Goal: Transaction & Acquisition: Book appointment/travel/reservation

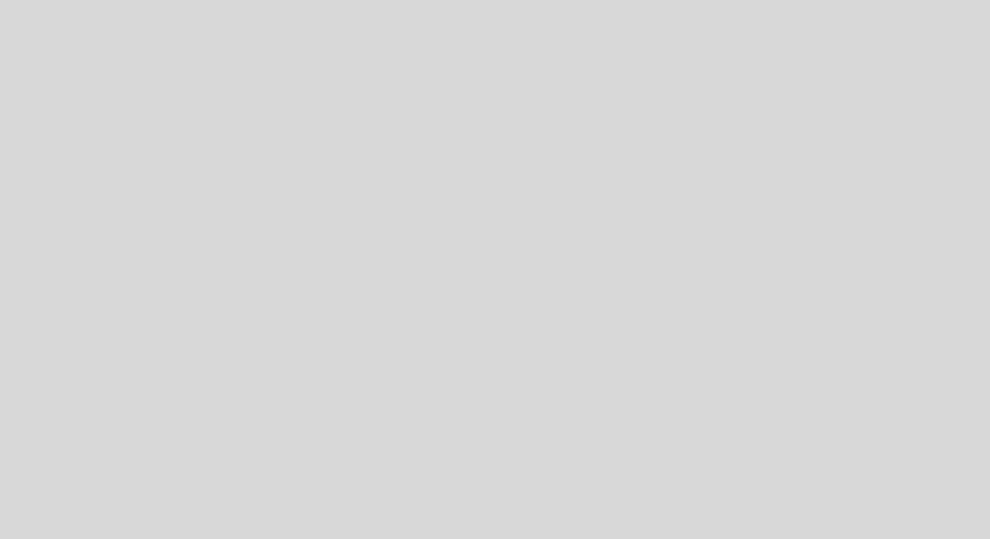
select select "es"
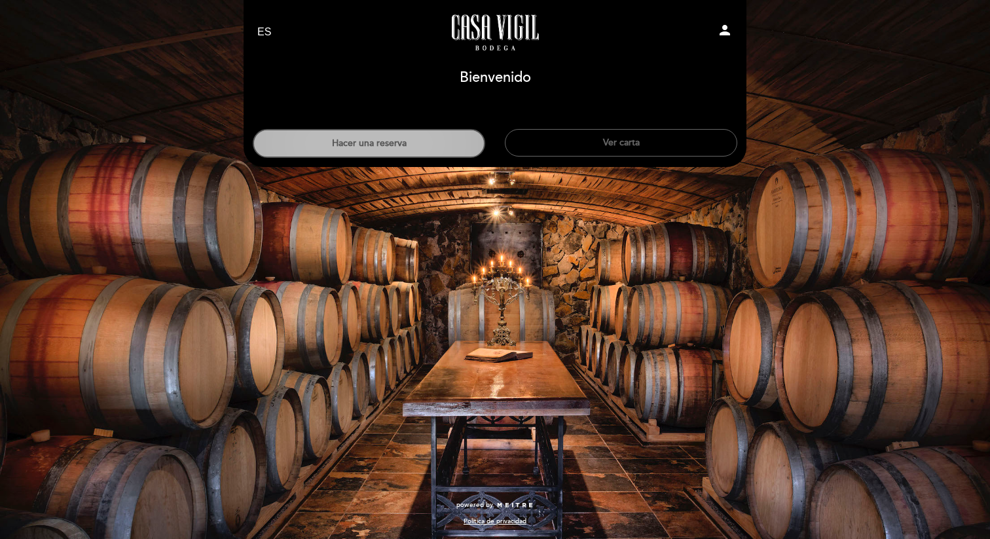
click at [404, 149] on button "Hacer una reserva" at bounding box center [369, 143] width 232 height 29
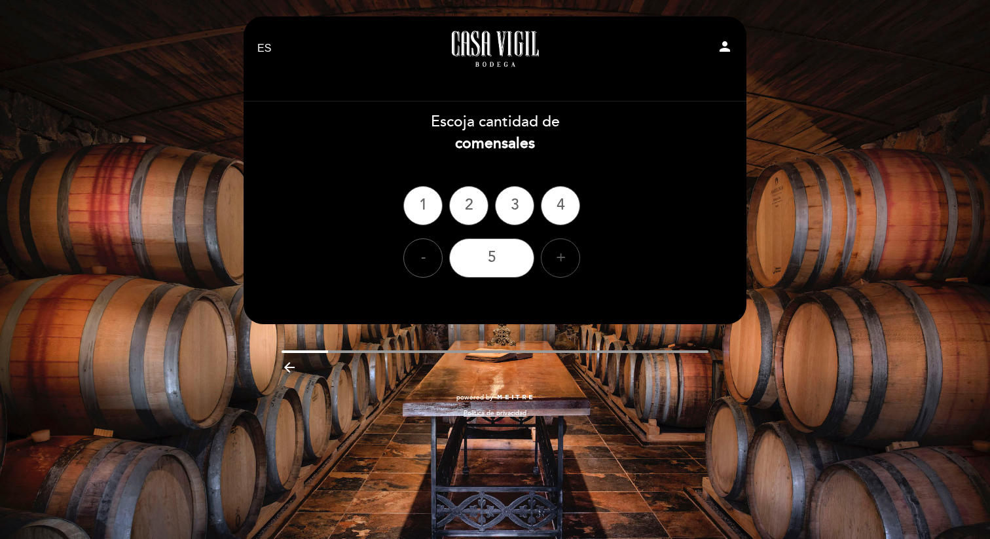
click at [552, 260] on div "+" at bounding box center [560, 257] width 39 height 39
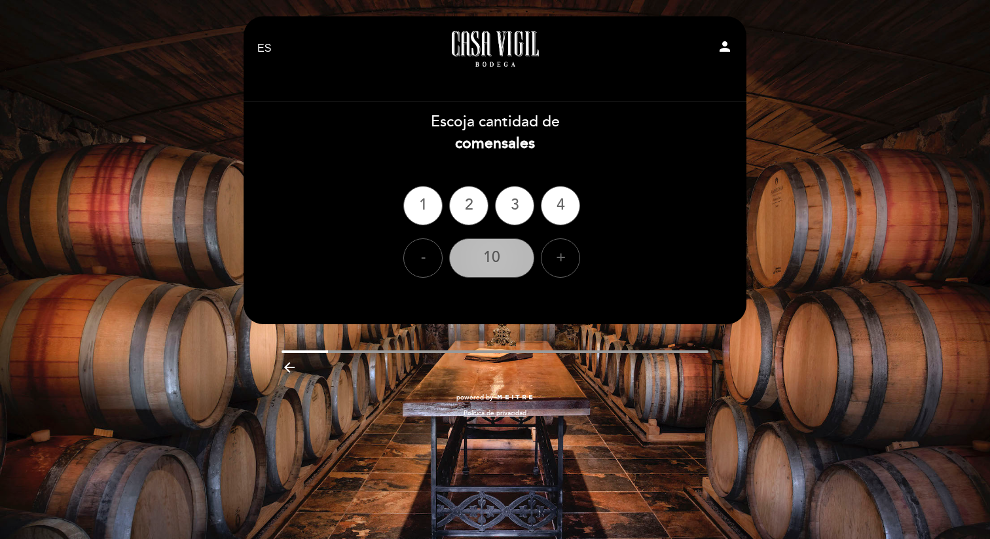
click at [506, 258] on div "10" at bounding box center [491, 257] width 85 height 39
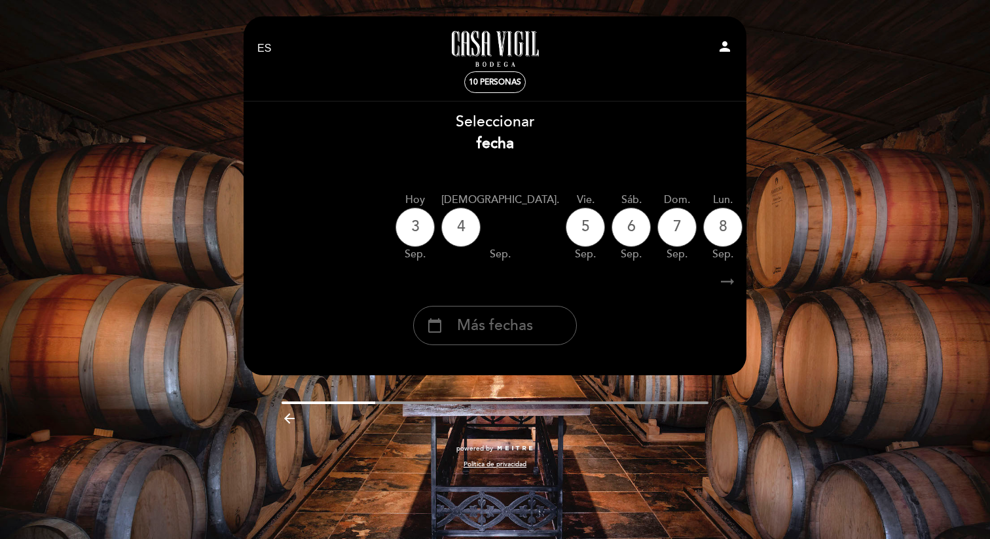
click at [734, 283] on icon "arrow_right_alt" at bounding box center [727, 282] width 20 height 28
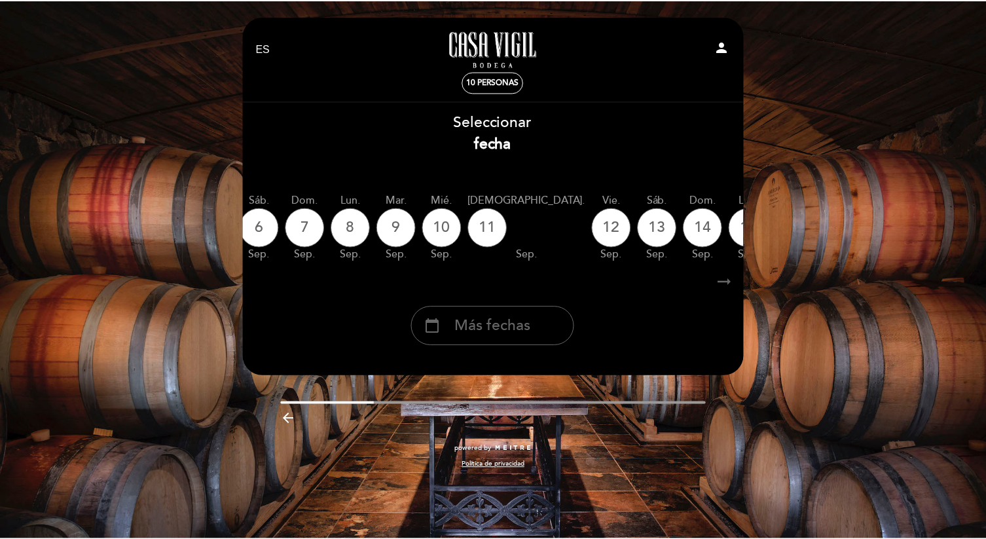
scroll to position [0, 382]
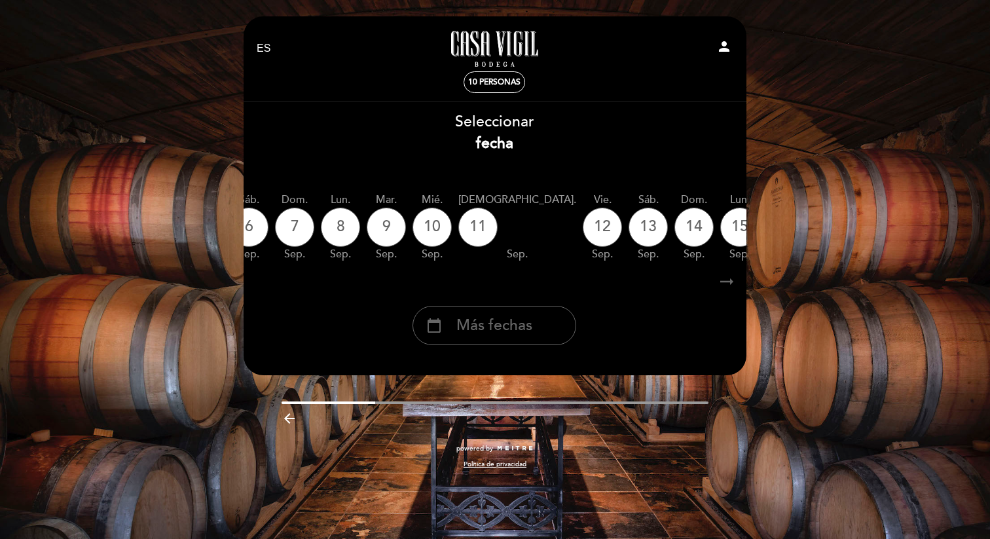
click at [869, 236] on icon "calendar_today" at bounding box center [877, 226] width 16 height 22
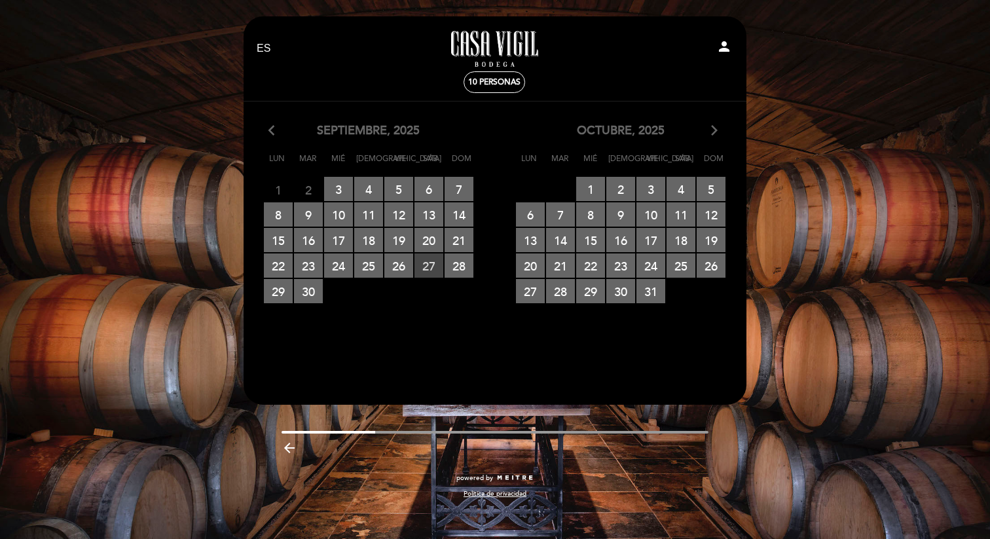
click at [425, 265] on span "27 RESERVAS DISPONIBLES" at bounding box center [428, 265] width 29 height 24
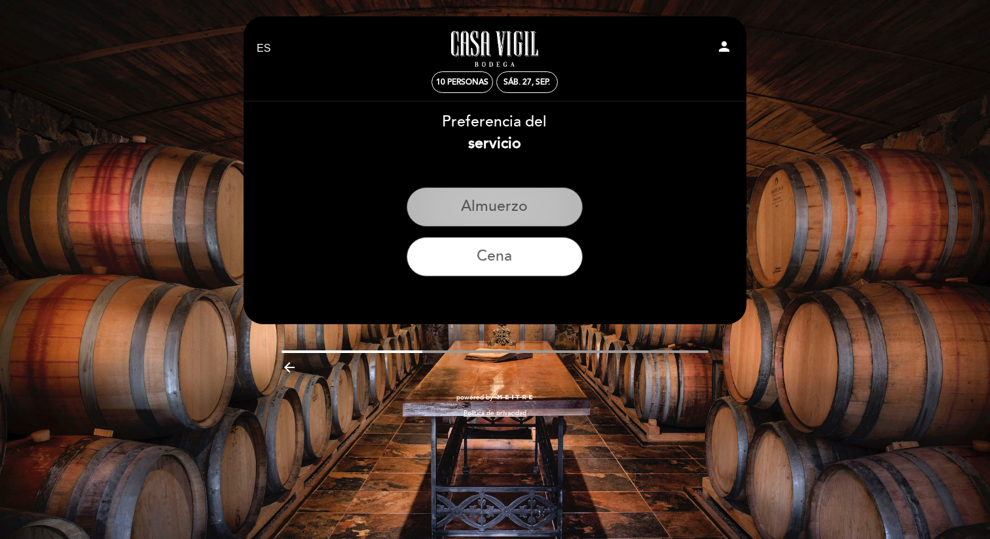
click at [482, 213] on button "Almuerzo" at bounding box center [494, 206] width 176 height 39
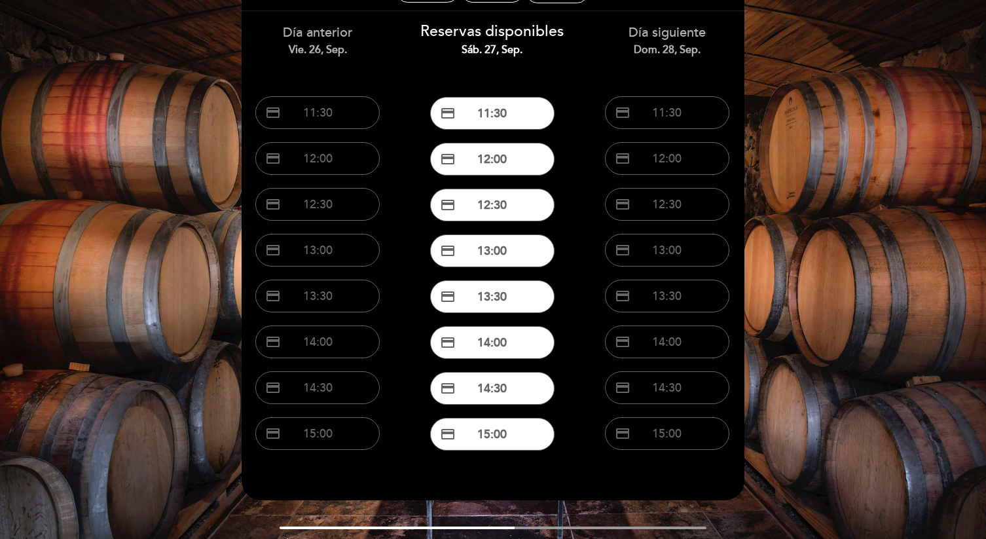
scroll to position [107, 0]
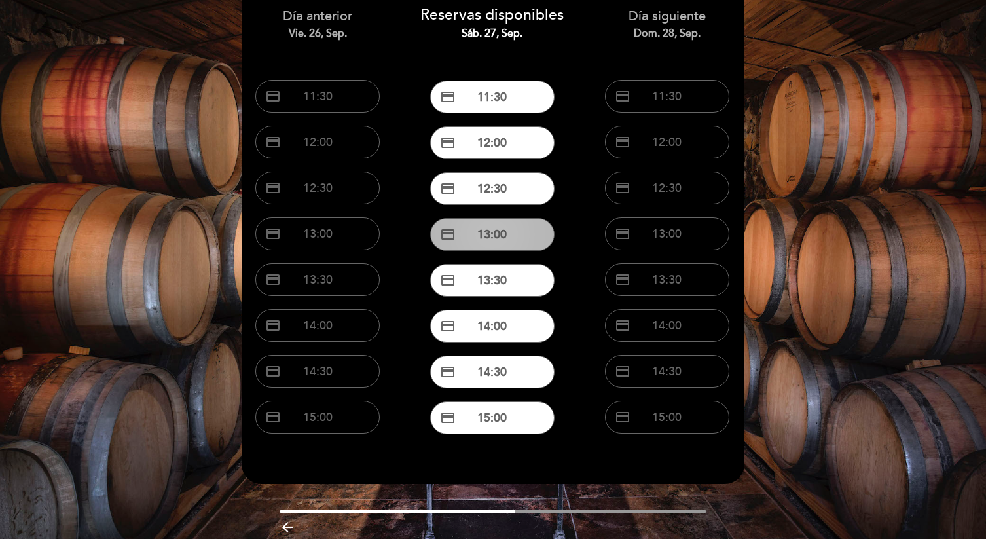
click at [483, 238] on button "credit_card 13:00" at bounding box center [492, 234] width 124 height 33
